Goal: Check status: Check status

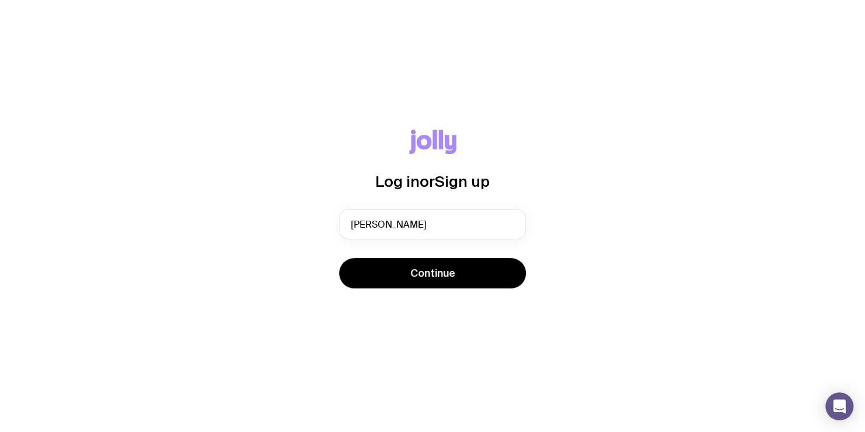
type input "[PERSON_NAME][EMAIL_ADDRESS][DOMAIN_NAME]"
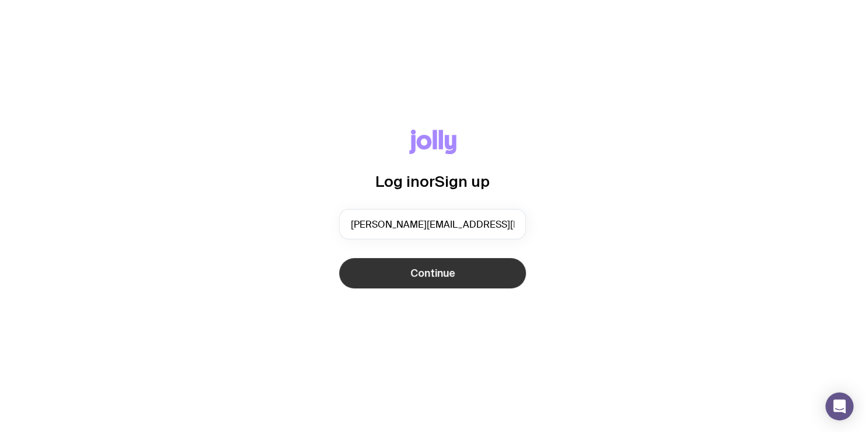
click at [400, 273] on button "Continue" at bounding box center [432, 273] width 187 height 30
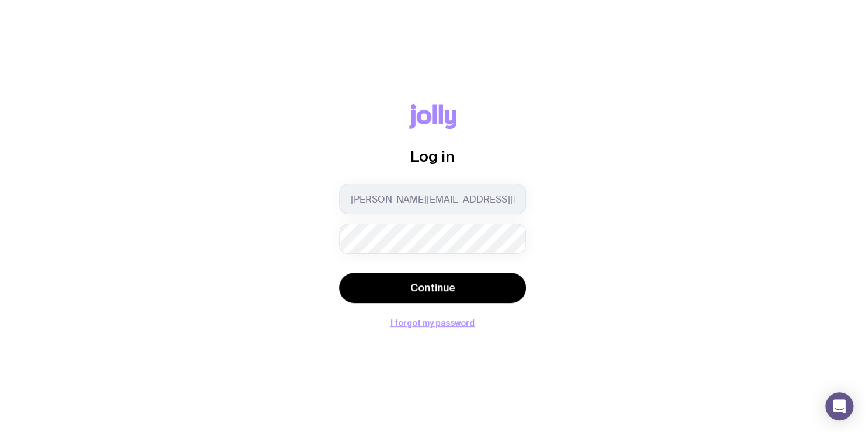
click at [339, 272] on button "Continue" at bounding box center [432, 287] width 187 height 30
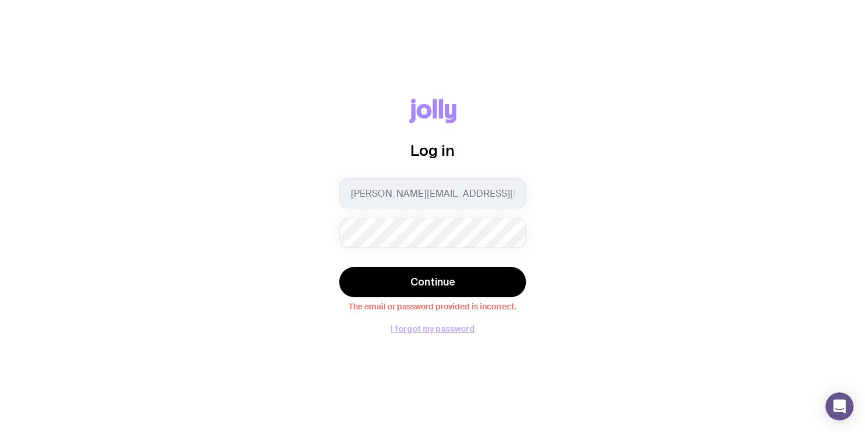
click at [437, 329] on button "I forgot my password" at bounding box center [432, 328] width 84 height 9
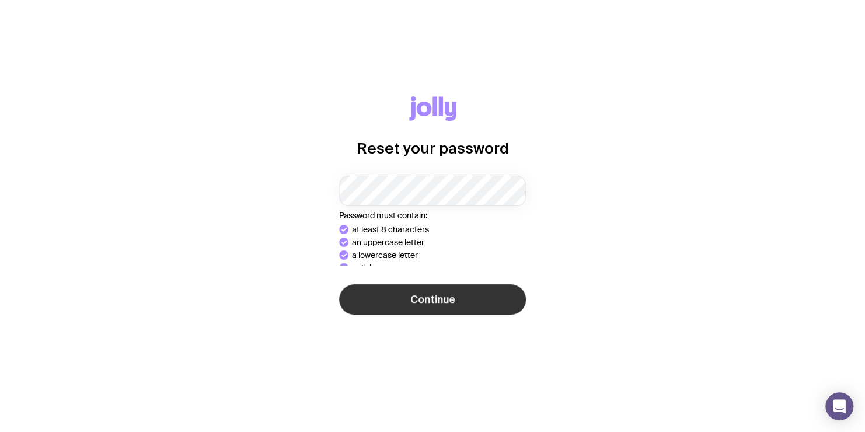
click at [417, 307] on button "Continue" at bounding box center [432, 299] width 187 height 30
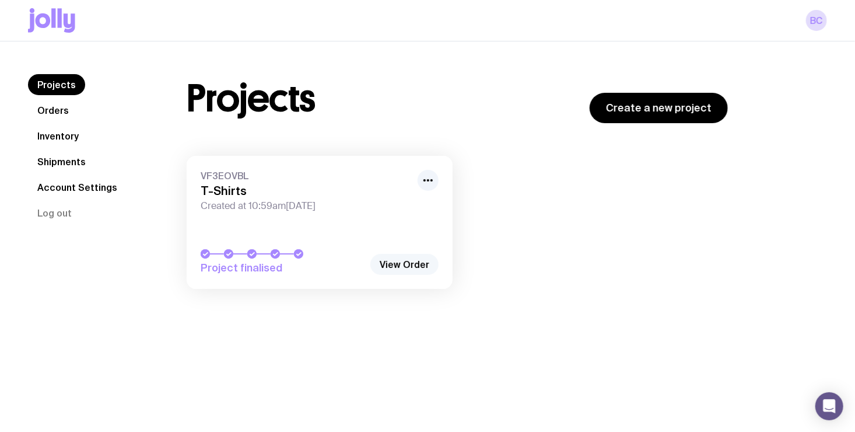
click at [402, 265] on link "View Order" at bounding box center [404, 264] width 68 height 21
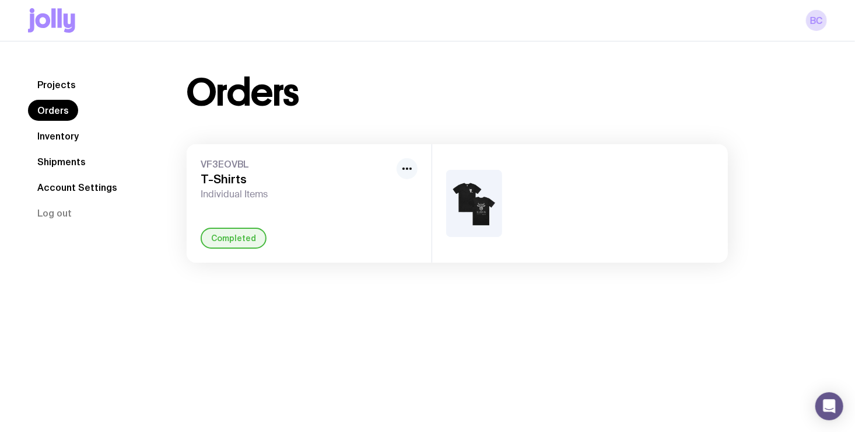
click at [412, 173] on icon "button" at bounding box center [407, 169] width 14 height 14
click at [345, 168] on span "VF3EOVBL" at bounding box center [296, 164] width 191 height 12
click at [232, 239] on div "Completed" at bounding box center [234, 238] width 66 height 21
click at [50, 82] on link "Projects" at bounding box center [56, 84] width 57 height 21
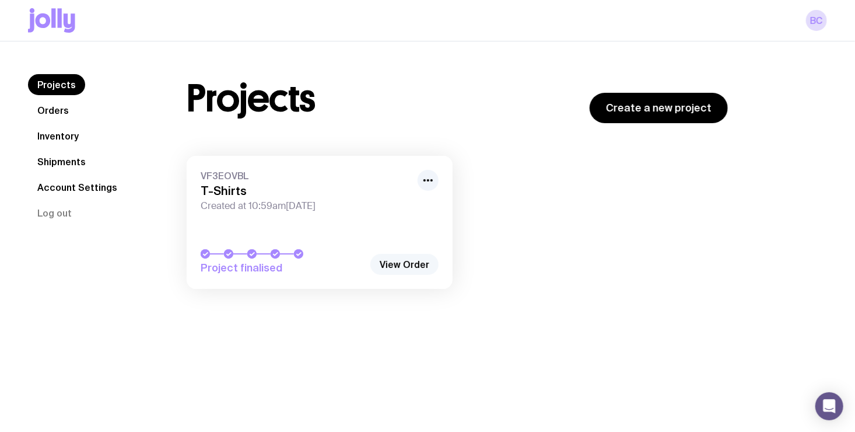
click at [422, 263] on link "View Order" at bounding box center [404, 264] width 68 height 21
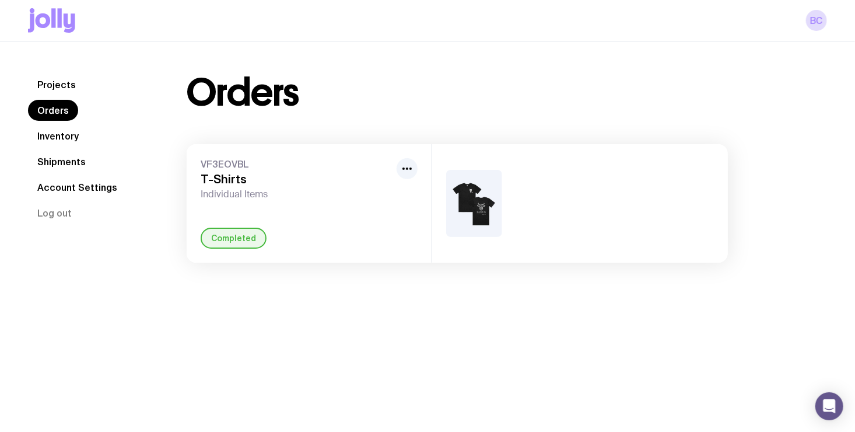
click at [73, 134] on link "Inventory" at bounding box center [58, 135] width 60 height 21
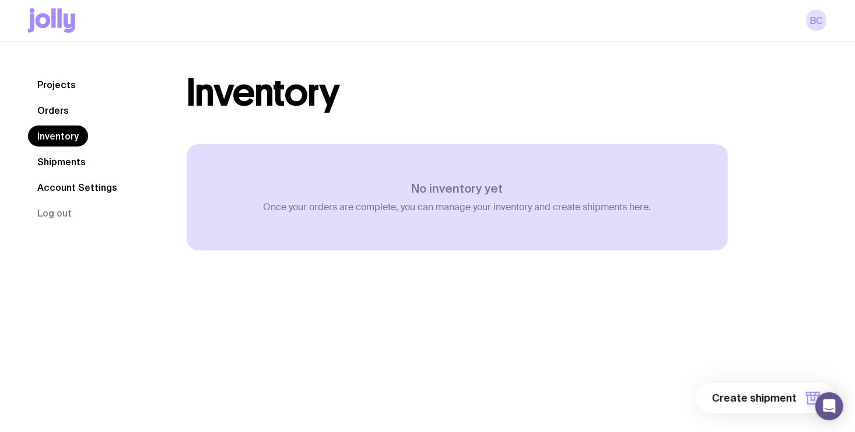
click at [74, 156] on link "Shipments" at bounding box center [61, 161] width 67 height 21
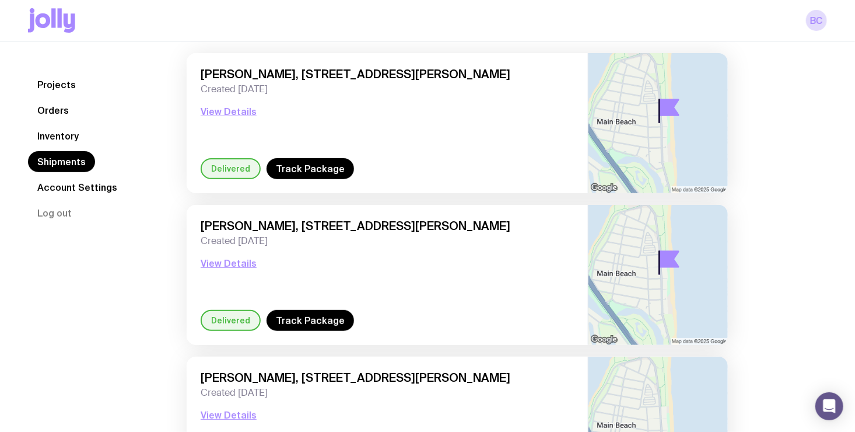
scroll to position [89, 0]
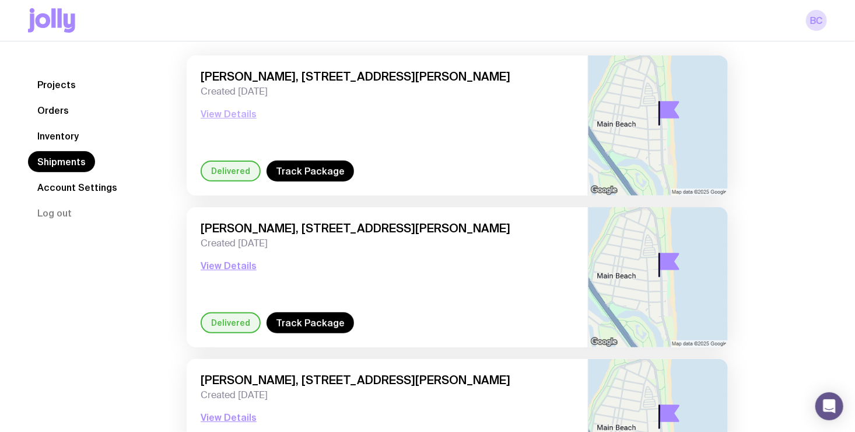
click at [218, 115] on button "View Details" at bounding box center [229, 114] width 56 height 14
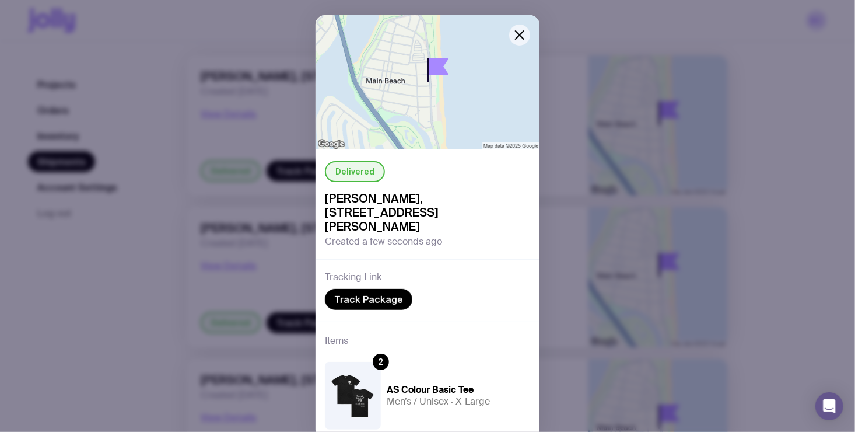
scroll to position [0, 0]
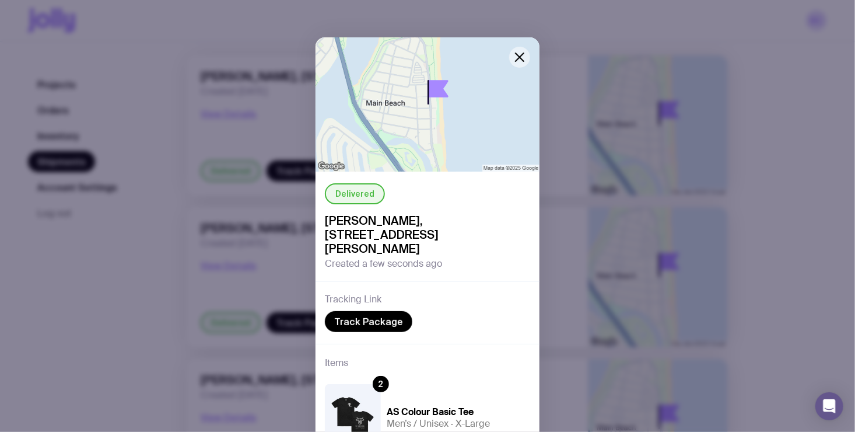
click at [516, 54] on icon "button" at bounding box center [520, 57] width 14 height 14
